Goal: Transaction & Acquisition: Subscribe to service/newsletter

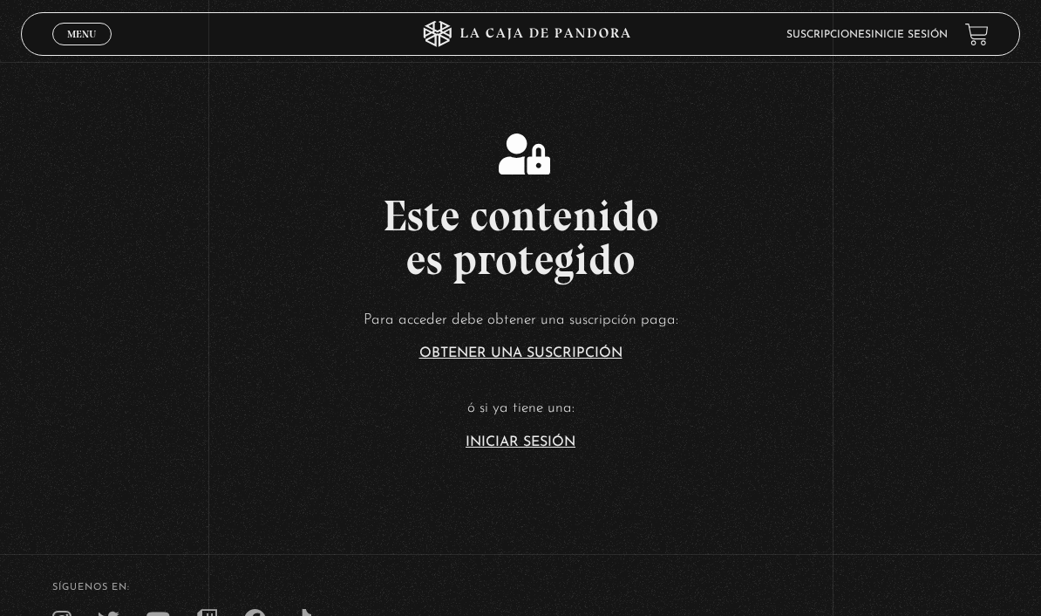
scroll to position [280, 0]
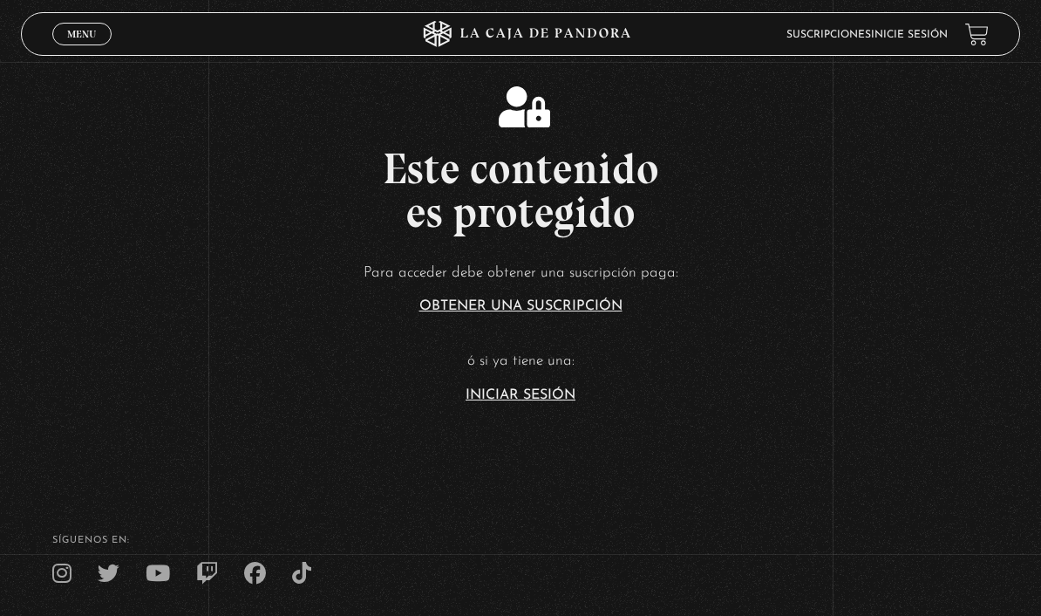
click at [523, 402] on link "Iniciar Sesión" at bounding box center [521, 395] width 110 height 14
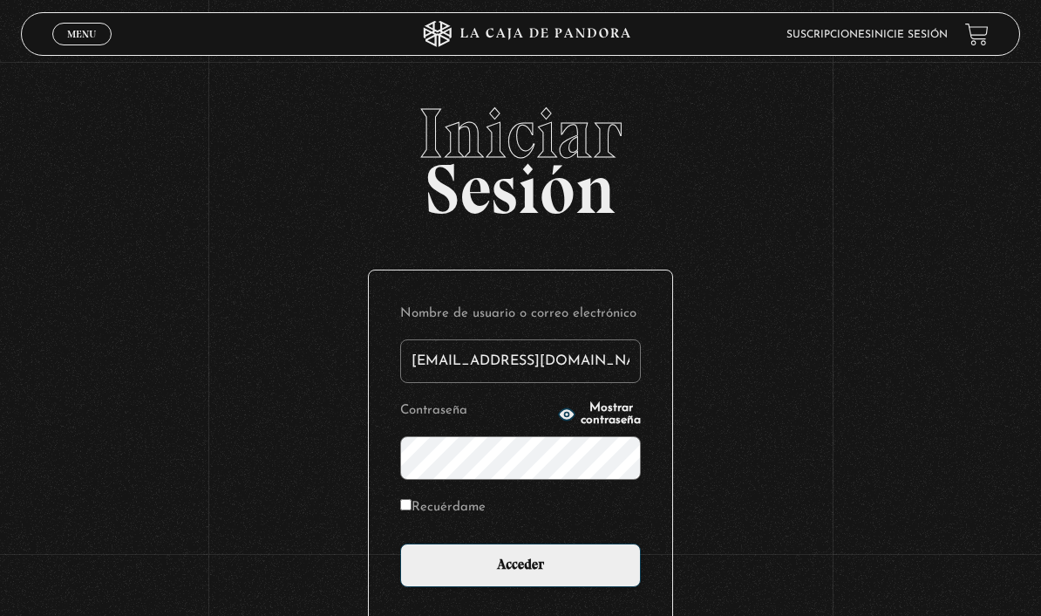
type input "[EMAIL_ADDRESS][DOMAIN_NAME]"
click at [521, 575] on input "Acceder" at bounding box center [520, 565] width 241 height 44
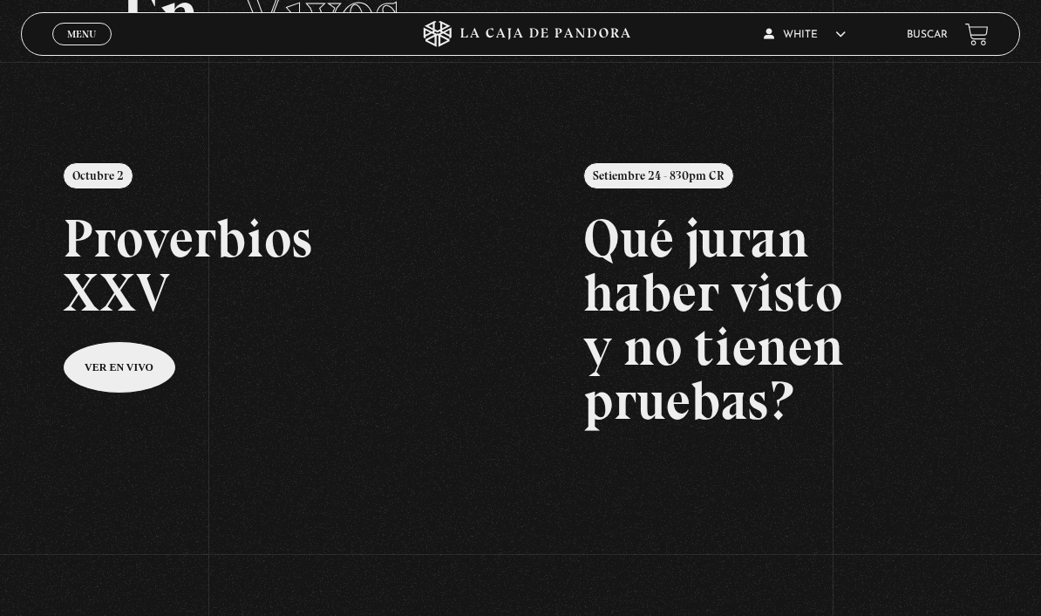
scroll to position [127, 0]
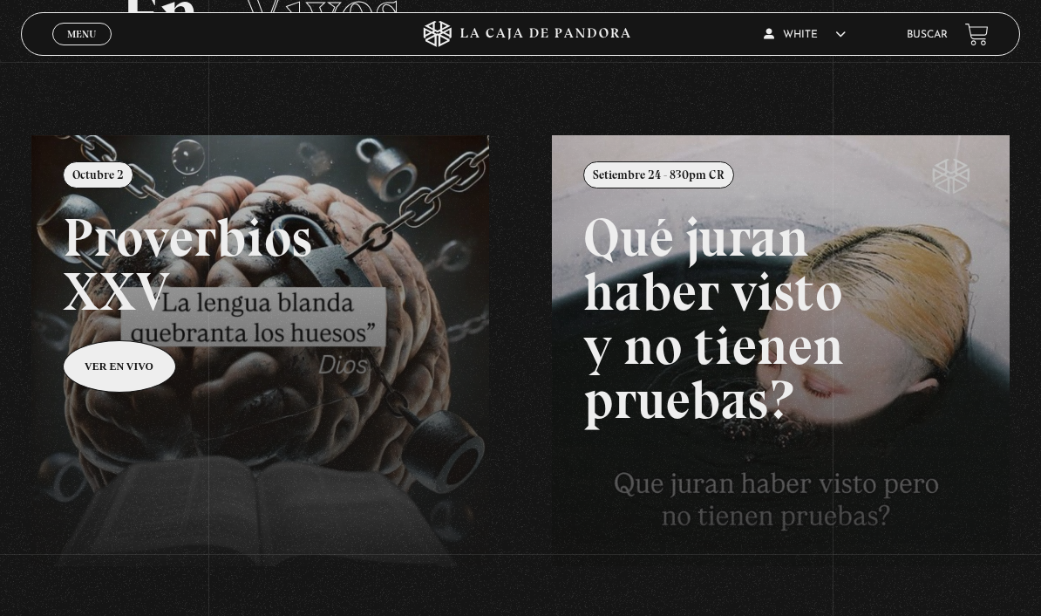
click at [314, 371] on link at bounding box center [551, 443] width 1041 height 616
